Goal: Task Accomplishment & Management: Manage account settings

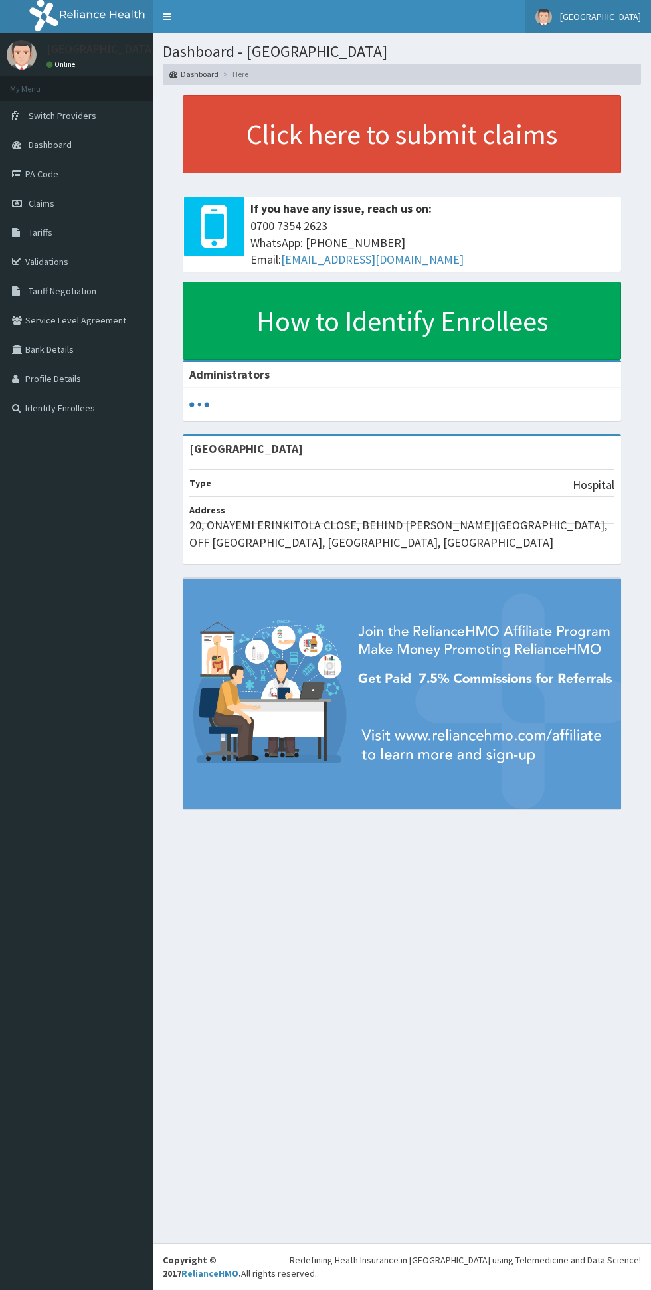
click at [589, 18] on span "[GEOGRAPHIC_DATA]" at bounding box center [600, 17] width 81 height 12
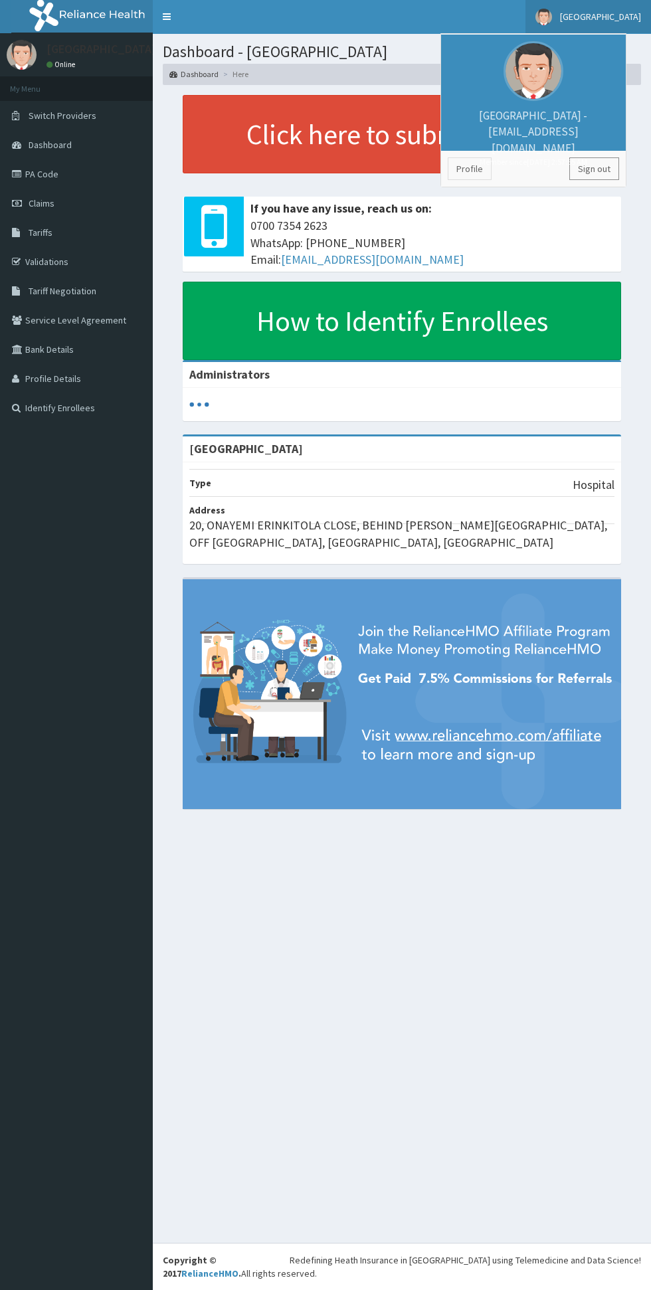
click at [604, 168] on link "Sign out" at bounding box center [594, 168] width 50 height 23
